Goal: Information Seeking & Learning: Learn about a topic

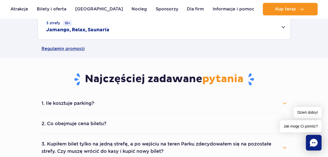
scroll to position [235, 0]
click at [91, 124] on button "2. Co obejmuje cena biletu?" at bounding box center [163, 123] width 245 height 11
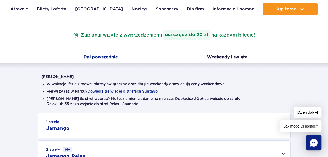
scroll to position [0, 0]
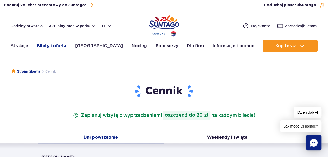
click at [57, 46] on link "Bilety i oferta" at bounding box center [51, 46] width 29 height 13
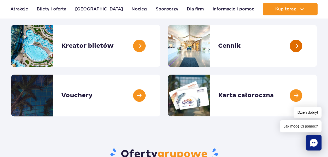
scroll to position [78, 0]
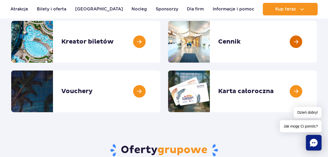
click at [316, 43] on link at bounding box center [316, 42] width 0 height 42
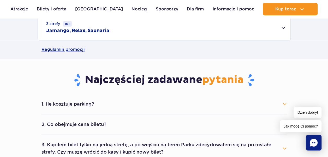
scroll to position [287, 0]
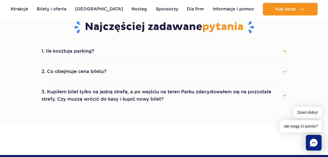
click at [286, 72] on button "2. Co obejmuje cena biletu?" at bounding box center [163, 71] width 245 height 11
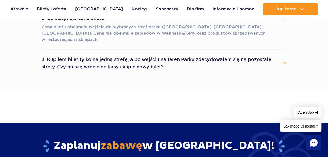
scroll to position [339, 0]
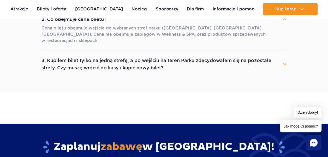
click at [282, 55] on button "3. Kupiłem bilet tylko na jedną strefę, a po wejściu na teren Parku zdecydowałe…" at bounding box center [163, 64] width 245 height 19
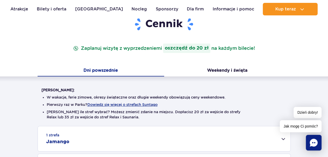
scroll to position [130, 0]
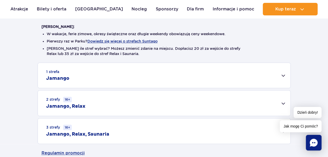
click at [110, 68] on div "1 strefa Jamango" at bounding box center [164, 75] width 252 height 25
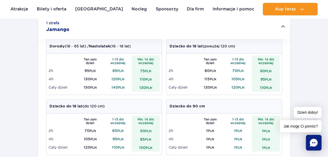
scroll to position [182, 0]
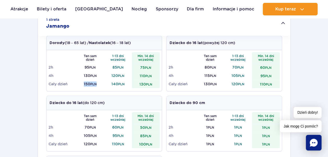
drag, startPoint x: 74, startPoint y: 81, endPoint x: 99, endPoint y: 84, distance: 25.0
click at [99, 84] on tr "Cały dzień 150 PLN 140 PLN 130 PLN" at bounding box center [103, 84] width 111 height 8
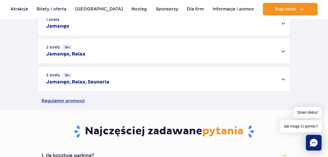
drag, startPoint x: 99, startPoint y: 84, endPoint x: 73, endPoint y: 53, distance: 40.5
click at [73, 53] on h2 "Jamango, Relax" at bounding box center [65, 54] width 39 height 6
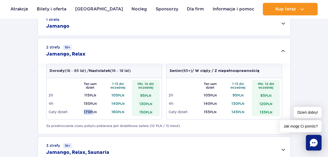
drag, startPoint x: 83, startPoint y: 110, endPoint x: 93, endPoint y: 109, distance: 10.2
click at [93, 109] on td "170 PLN" at bounding box center [90, 112] width 28 height 8
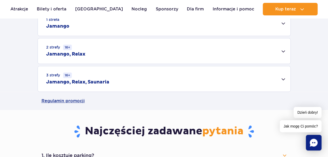
drag, startPoint x: 93, startPoint y: 109, endPoint x: 119, endPoint y: 52, distance: 62.9
click at [119, 52] on div "2 strefy 16+ Jamango, Relax" at bounding box center [164, 50] width 252 height 25
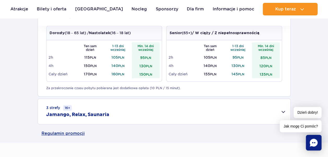
scroll to position [221, 0]
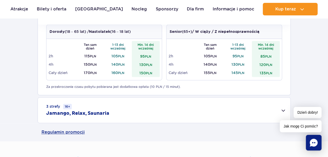
click at [145, 110] on div "3 strefy 16+ Jamango, Relax, Saunaria" at bounding box center [164, 109] width 252 height 25
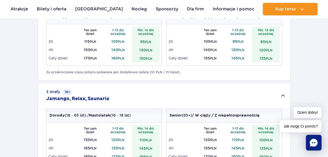
scroll to position [235, 0]
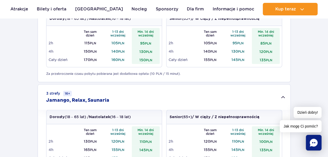
click at [280, 98] on div "3 strefy 16+ Jamango, Relax, Saunaria" at bounding box center [164, 96] width 252 height 25
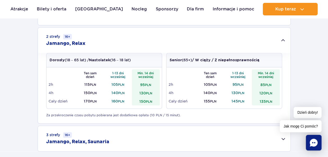
scroll to position [156, 0]
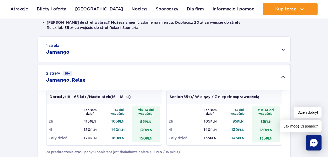
click at [283, 77] on div "2 strefy 16+ Jamango, Relax" at bounding box center [164, 76] width 252 height 25
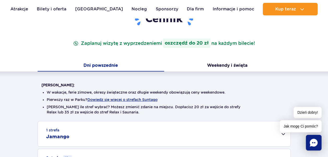
scroll to position [52, 0]
